Goal: Check status: Check status

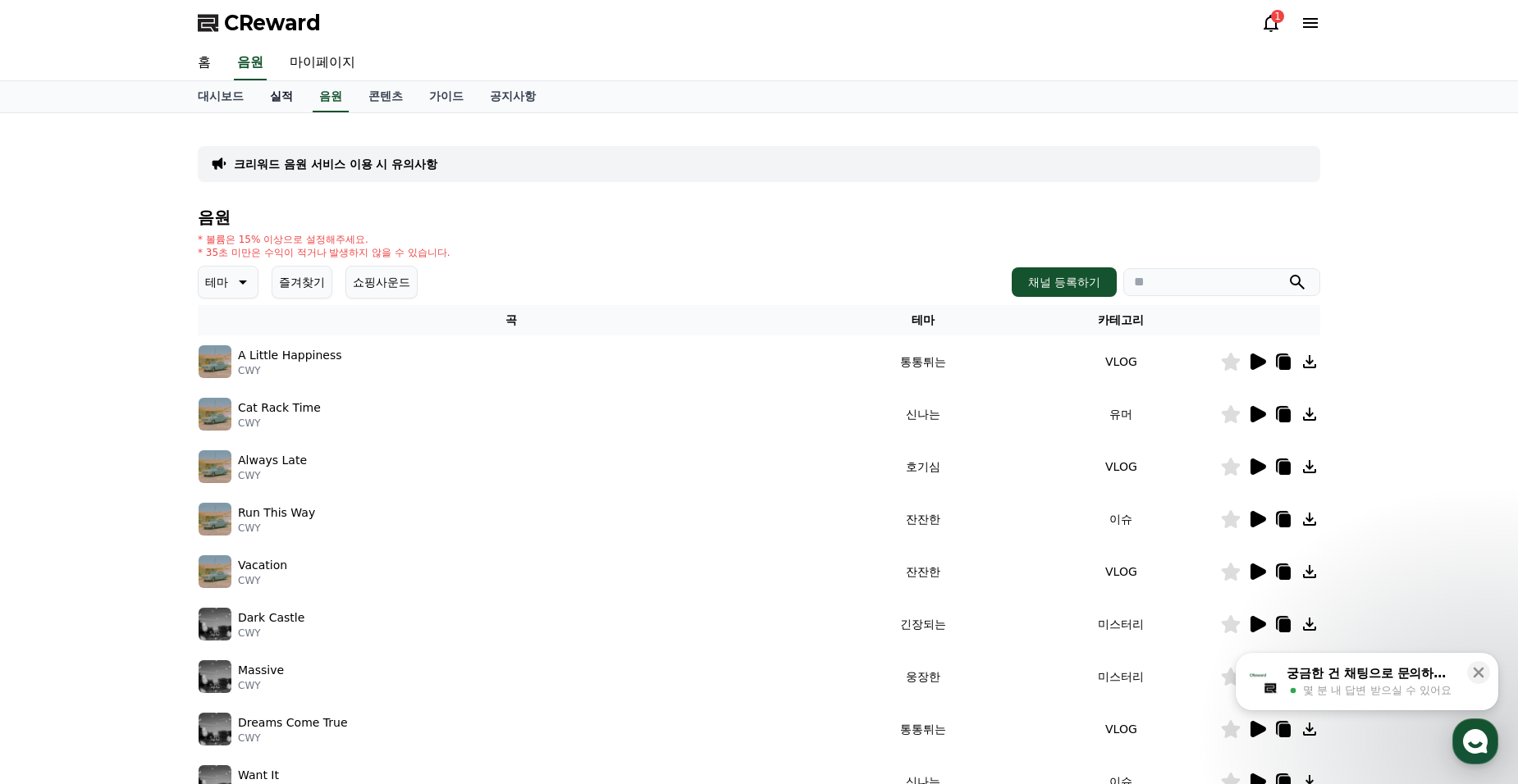
click at [266, 98] on link "실적" at bounding box center [281, 97] width 49 height 32
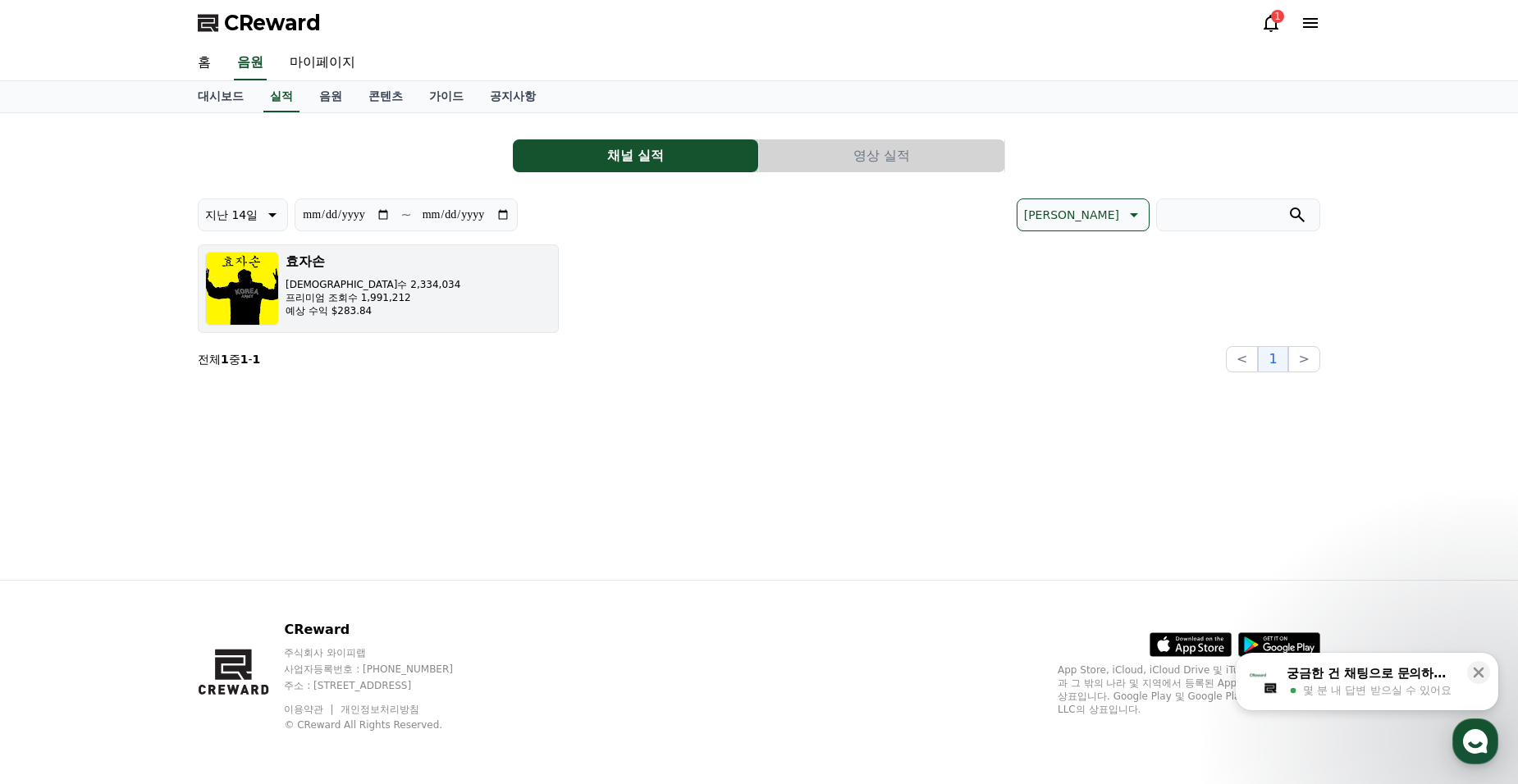
click at [347, 280] on p "[DEMOGRAPHIC_DATA]수 2,334,034" at bounding box center [373, 284] width 175 height 13
